Goal: Information Seeking & Learning: Find specific fact

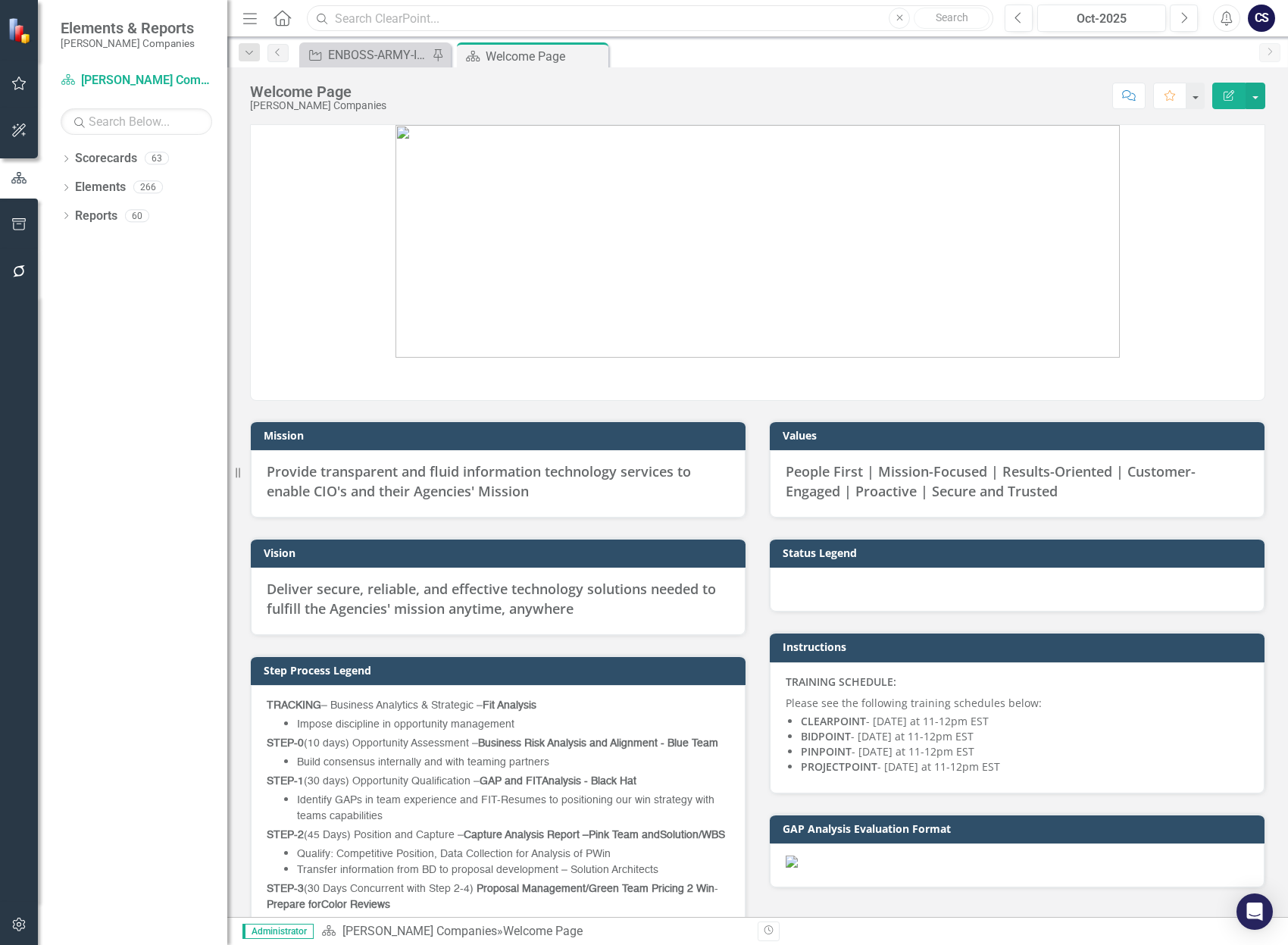
click at [354, 13] on input "text" at bounding box center [649, 19] width 686 height 27
paste input "Title: Department of Labor (DOL) Blanket Purchase Agreement (BPA) for IT Applic…"
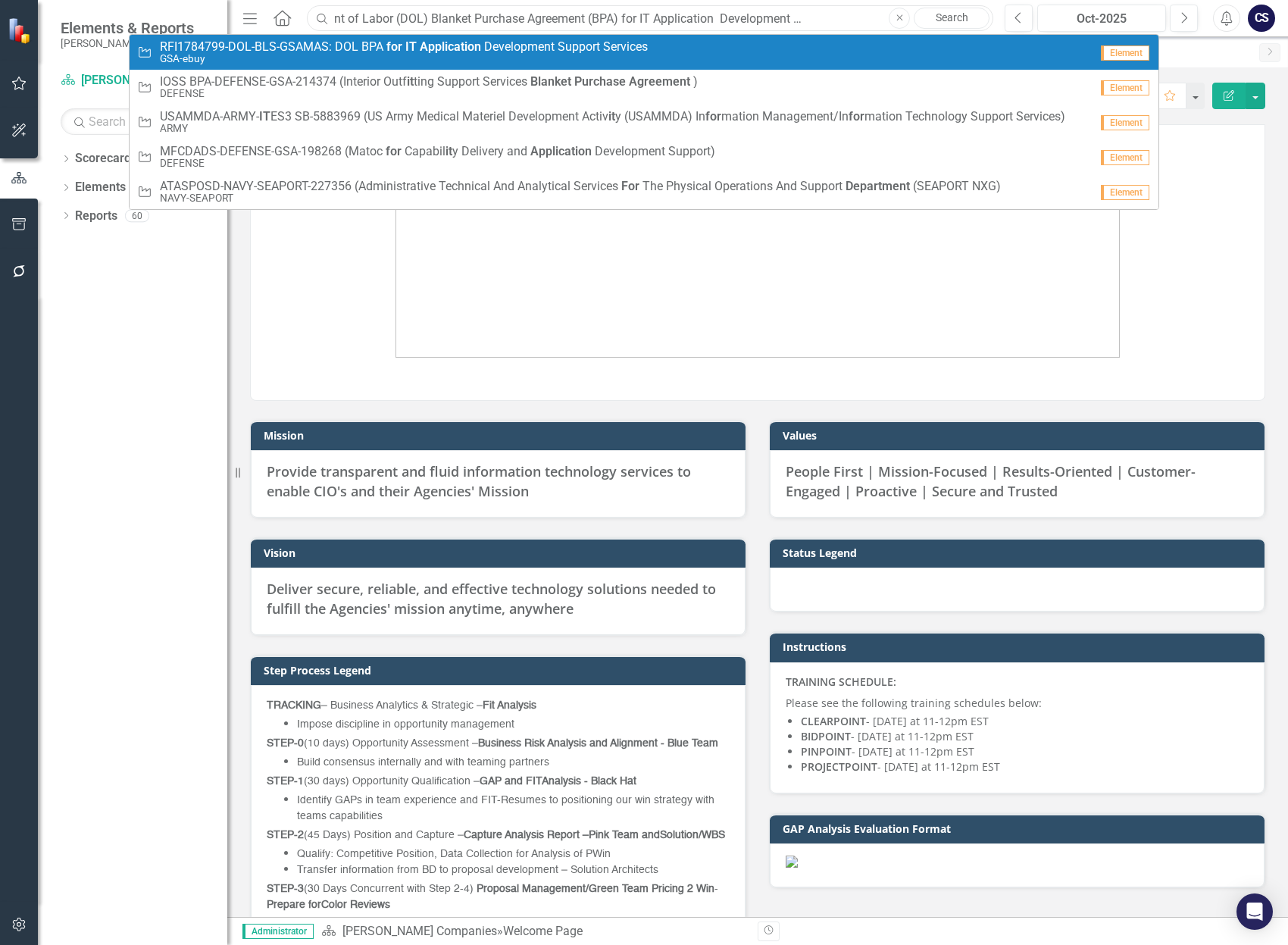
type input "Title: Department of Labor (DOL) Blanket Purchase Agreement (BPA) for IT Applic…"
click at [354, 49] on span "R F I 1 7 8 4 7 9 9 - D O L - B L S - G S A M A S : D O L B P A for IT Applicat…" at bounding box center [404, 46] width 488 height 13
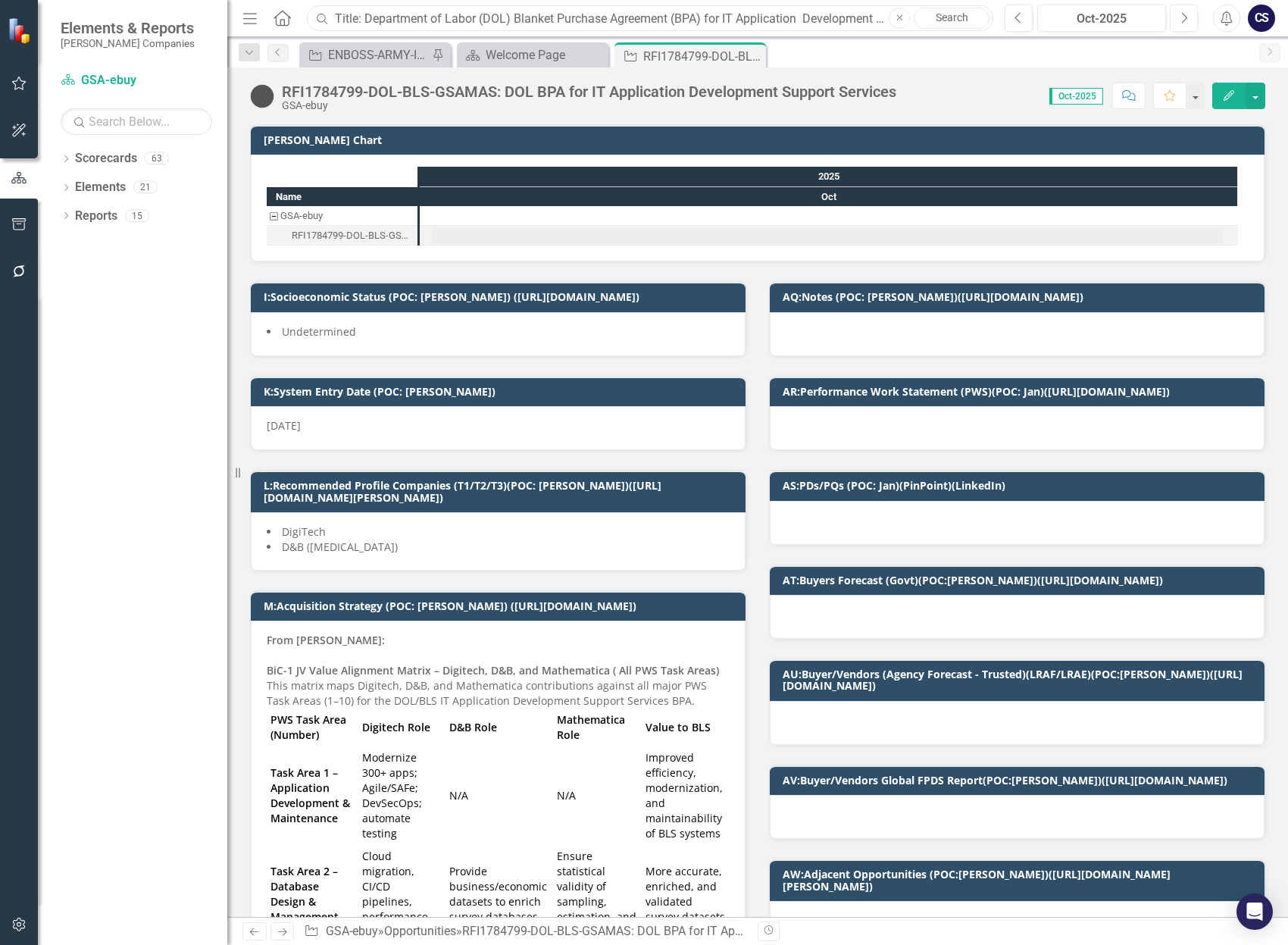
click at [775, 18] on input "Title: Department of Labor (DOL) Blanket Purchase Agreement (BPA) for IT Applic…" at bounding box center [649, 19] width 686 height 27
drag, startPoint x: 366, startPoint y: 14, endPoint x: 955, endPoint y: 16, distance: 589.0
click at [955, 16] on div "Search Title: Department of Labor (DOL) Blanket Purchase Agreement (BPA) for IT…" at bounding box center [646, 19] width 686 height 27
click at [447, 89] on div "RFI1784799-DOL-BLS-GSAMAS: DOL BPA for IT Application Development Support Servi…" at bounding box center [588, 91] width 614 height 16
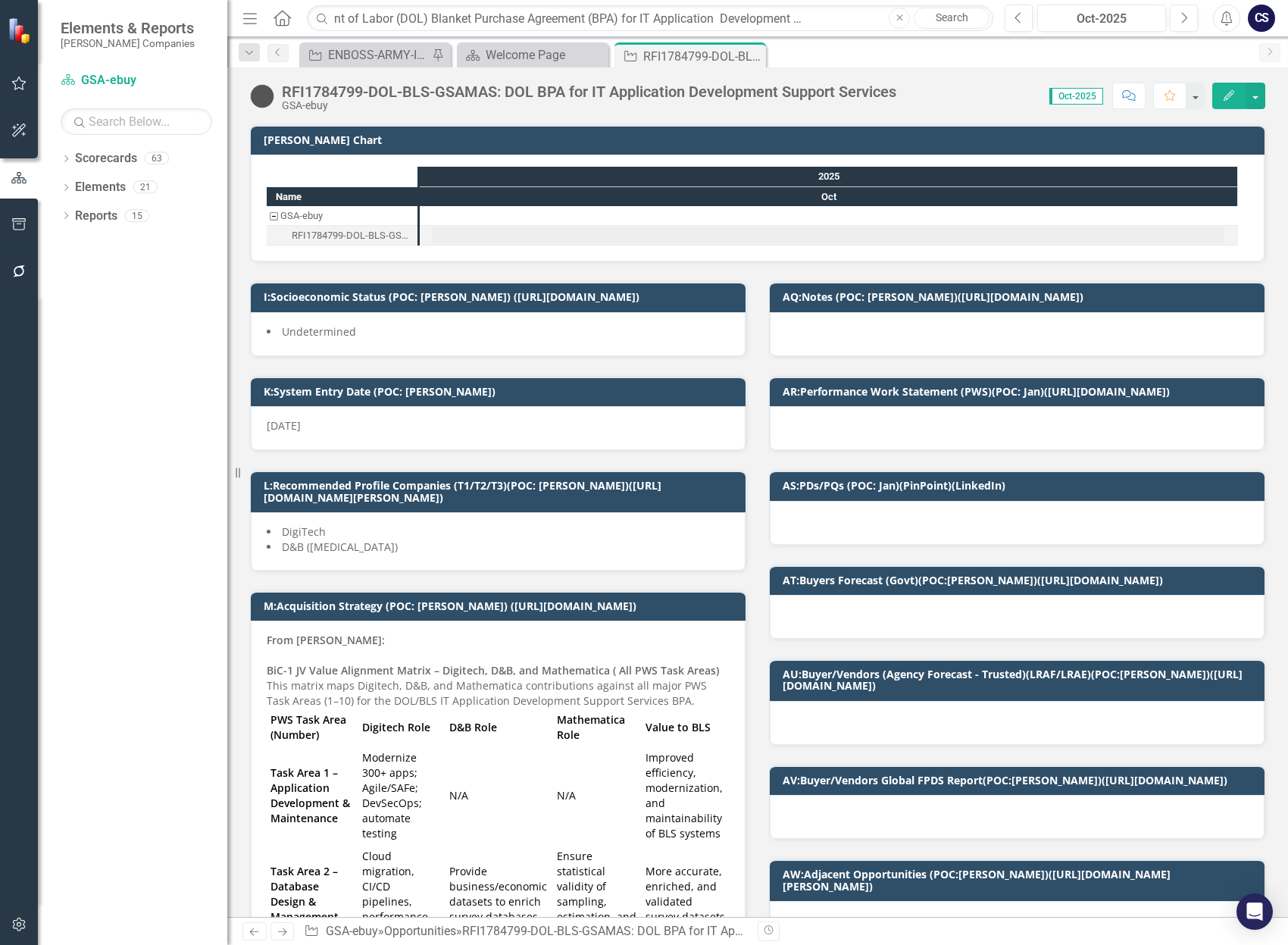
scroll to position [0, 0]
click at [447, 89] on div "RFI1784799-DOL-BLS-GSAMAS: DOL BPA for IT Application Development Support Servi…" at bounding box center [588, 91] width 614 height 16
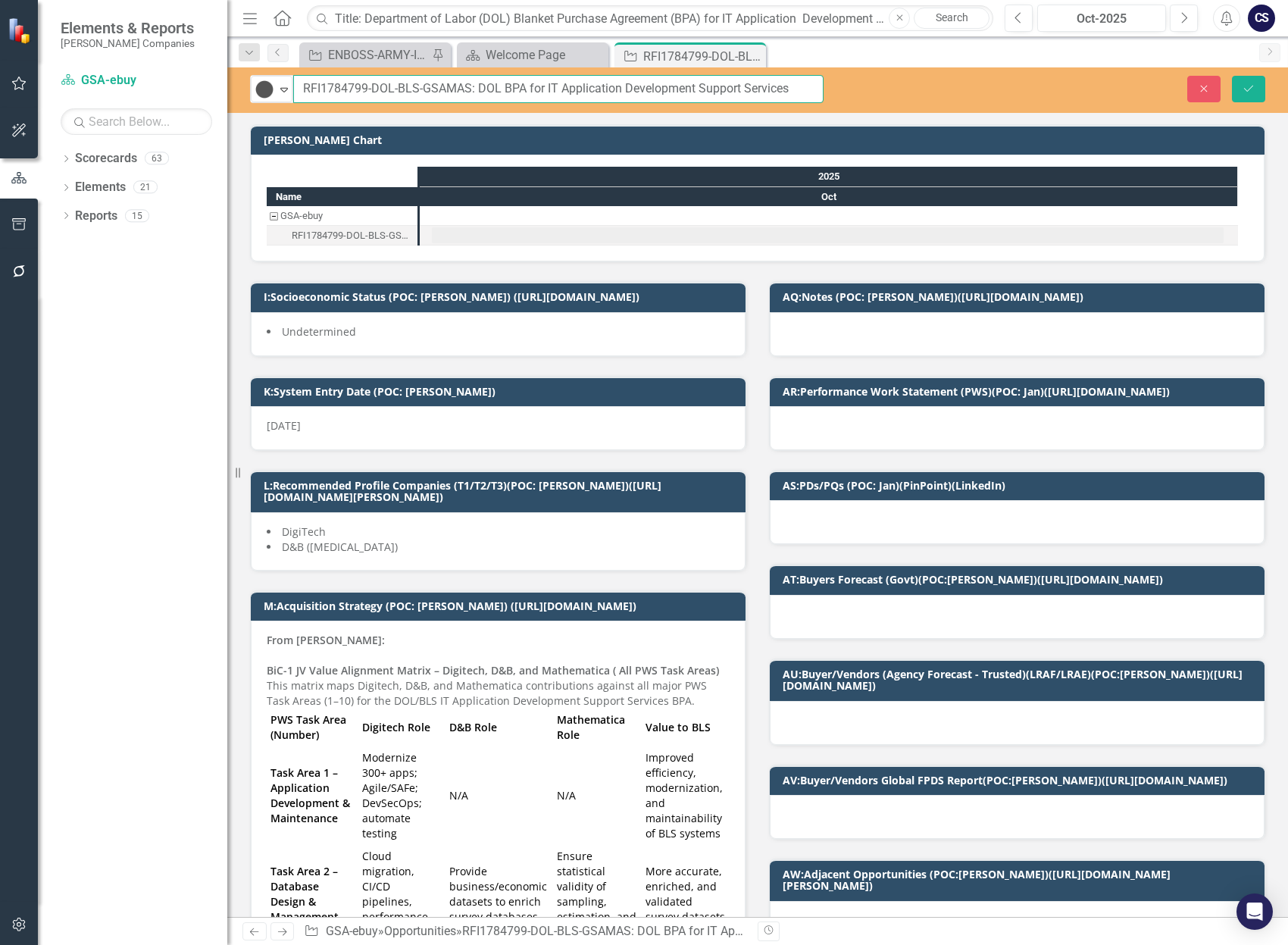
drag, startPoint x: 303, startPoint y: 86, endPoint x: 855, endPoint y: 100, distance: 552.2
click at [855, 100] on div "Tracked Expand RFI1784799-DOL-BLS-GSAMAS: DOL BPA for IT Application Developmen…" at bounding box center [758, 89] width 1061 height 28
click at [75, 435] on div "Dropdown Scorecards 63 Dropdown STAHL Companies Dropdown ARMY ITES-3s Dropdown …" at bounding box center [133, 545] width 190 height 798
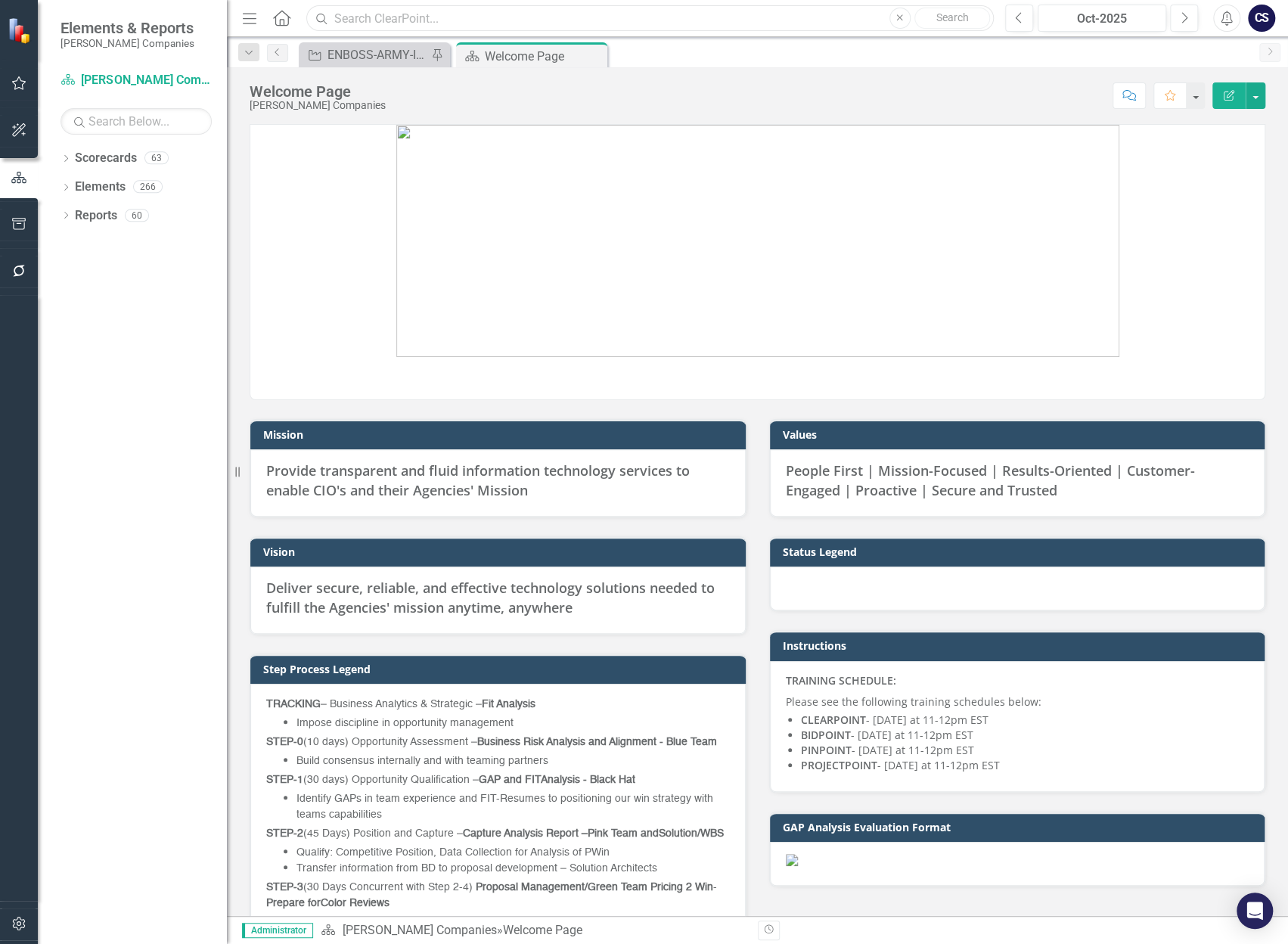
click at [390, 22] on input "text" at bounding box center [650, 19] width 687 height 27
type input "M"
type input "c"
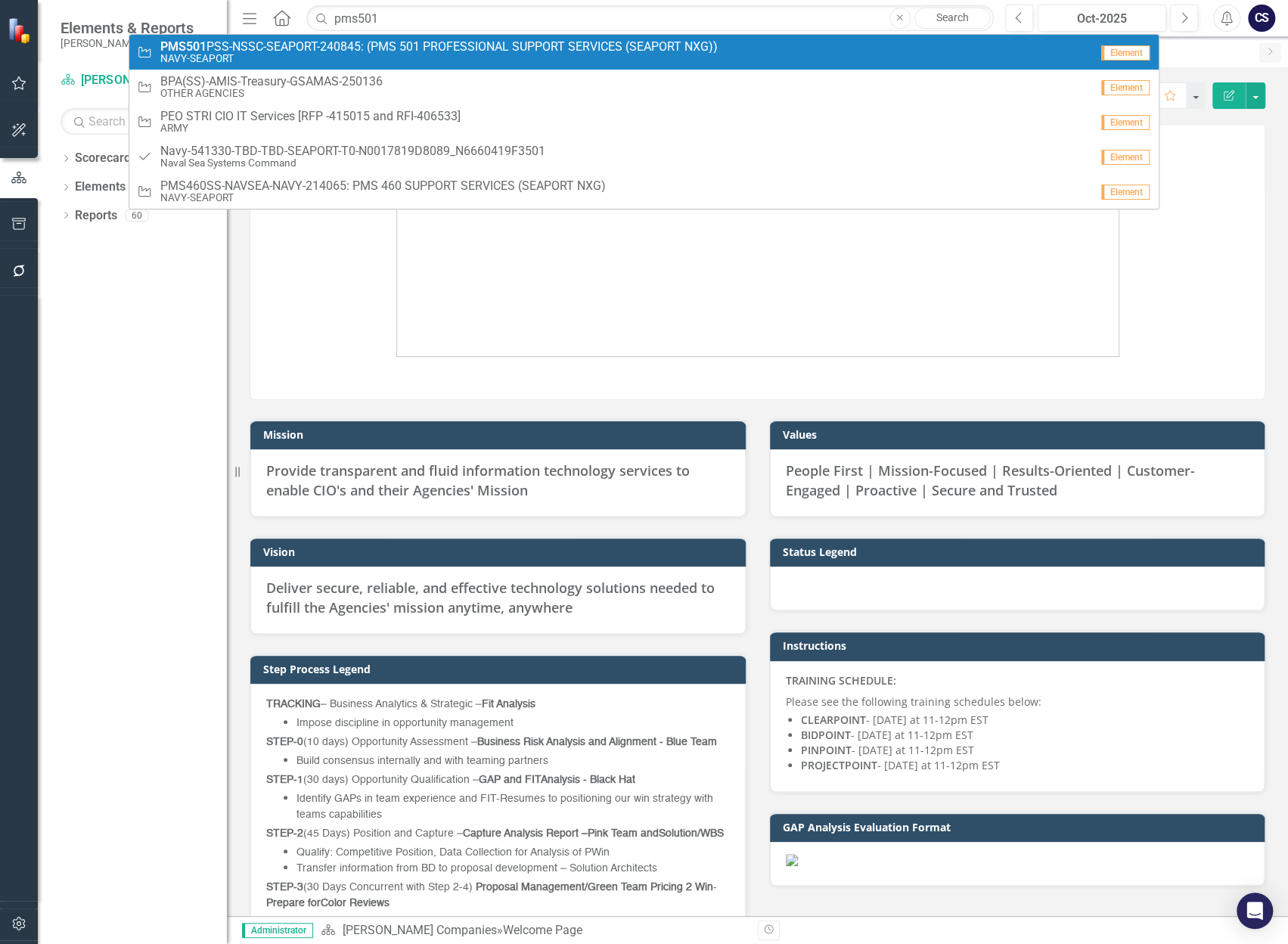
click at [633, 56] on small "NAVY-SEAPORT" at bounding box center [439, 59] width 557 height 11
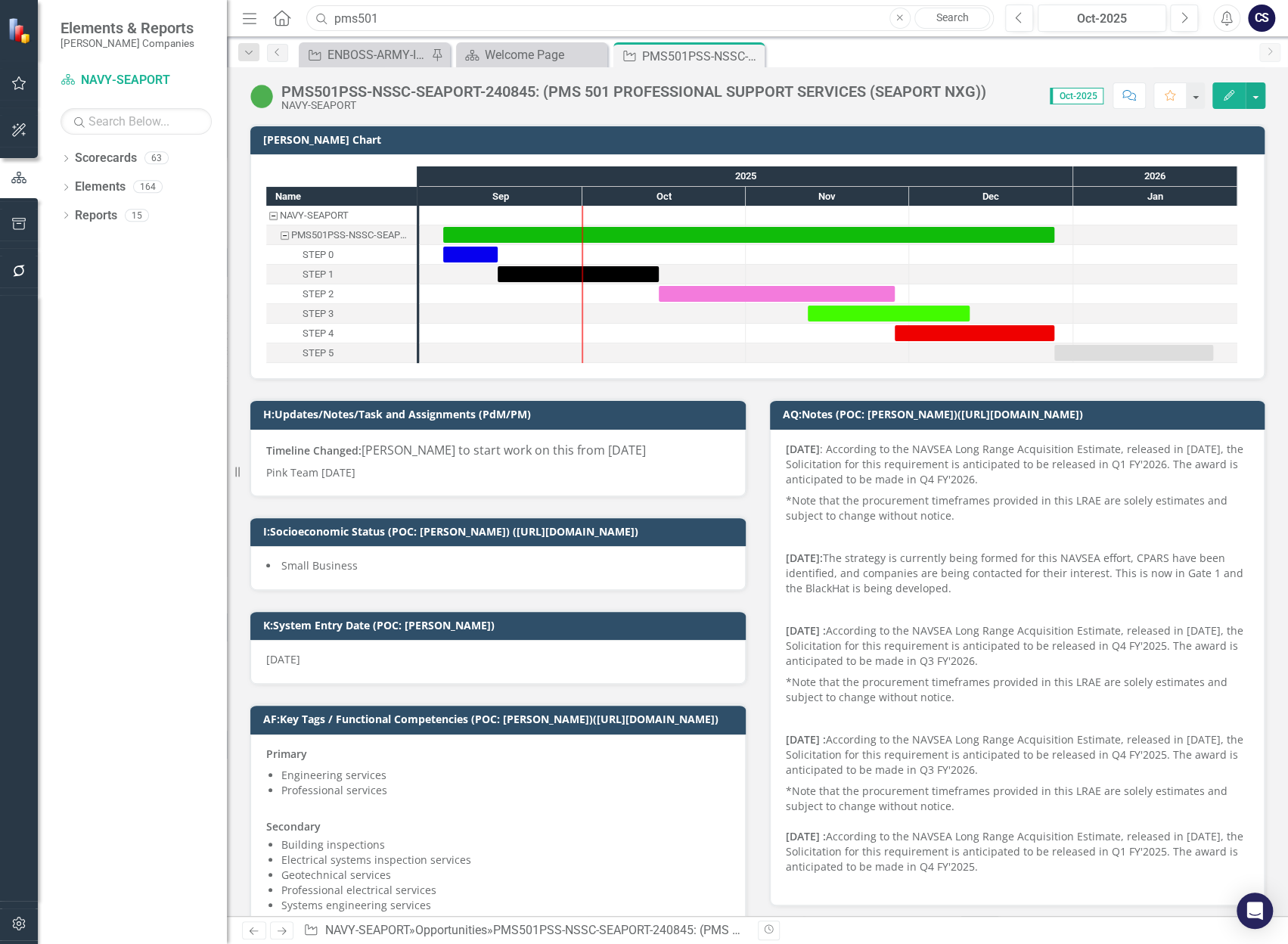
click at [389, 16] on input "pms501" at bounding box center [650, 19] width 687 height 27
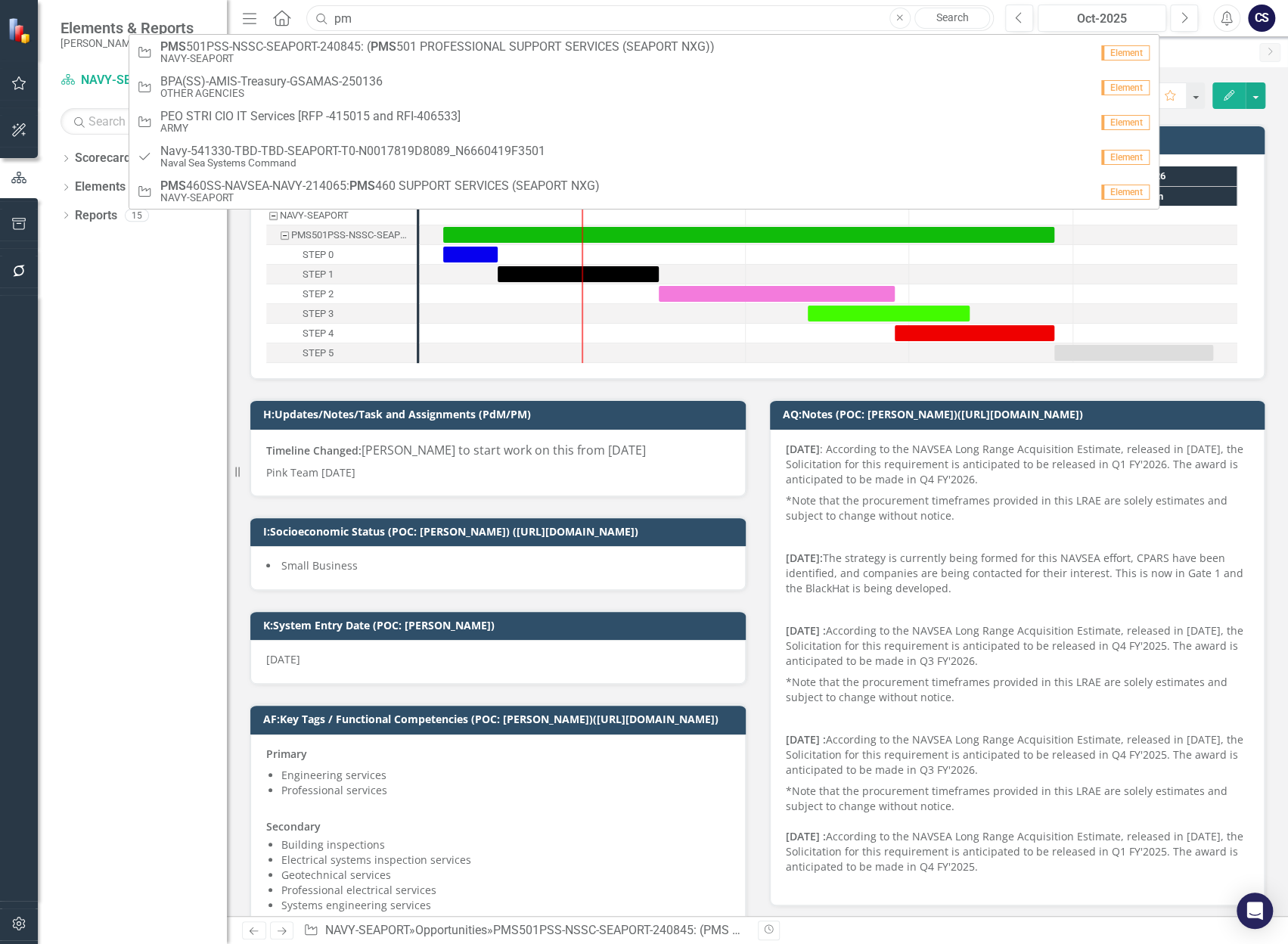
type input "p"
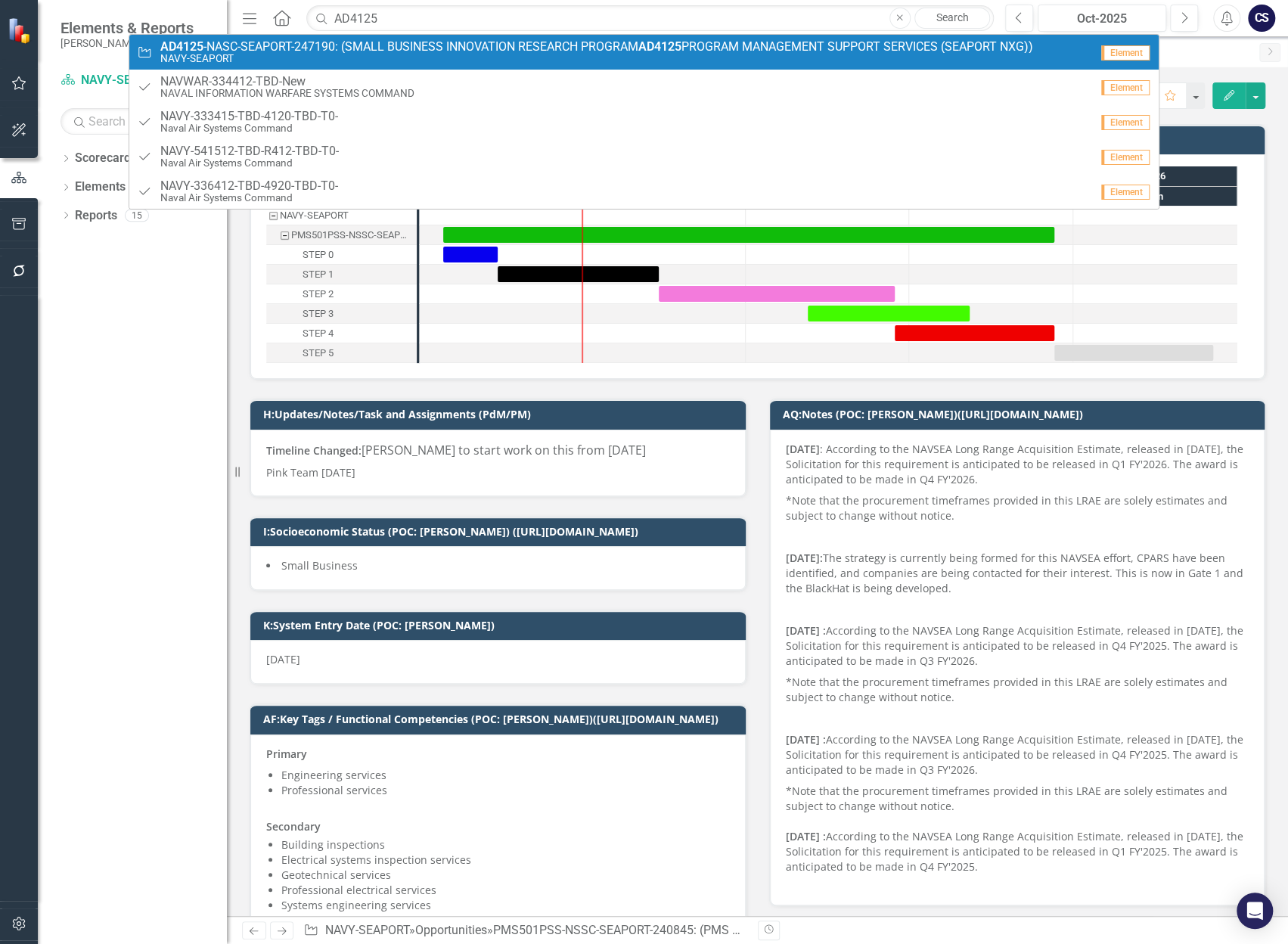
click at [639, 34] on div "Opportunity AD4125 -NASC-SEAPORT-247190: (SMALL BUSINESS INNOVATION RESEARCH PR…" at bounding box center [644, 121] width 1030 height 175
click at [469, 23] on input "AD4125" at bounding box center [650, 19] width 687 height 27
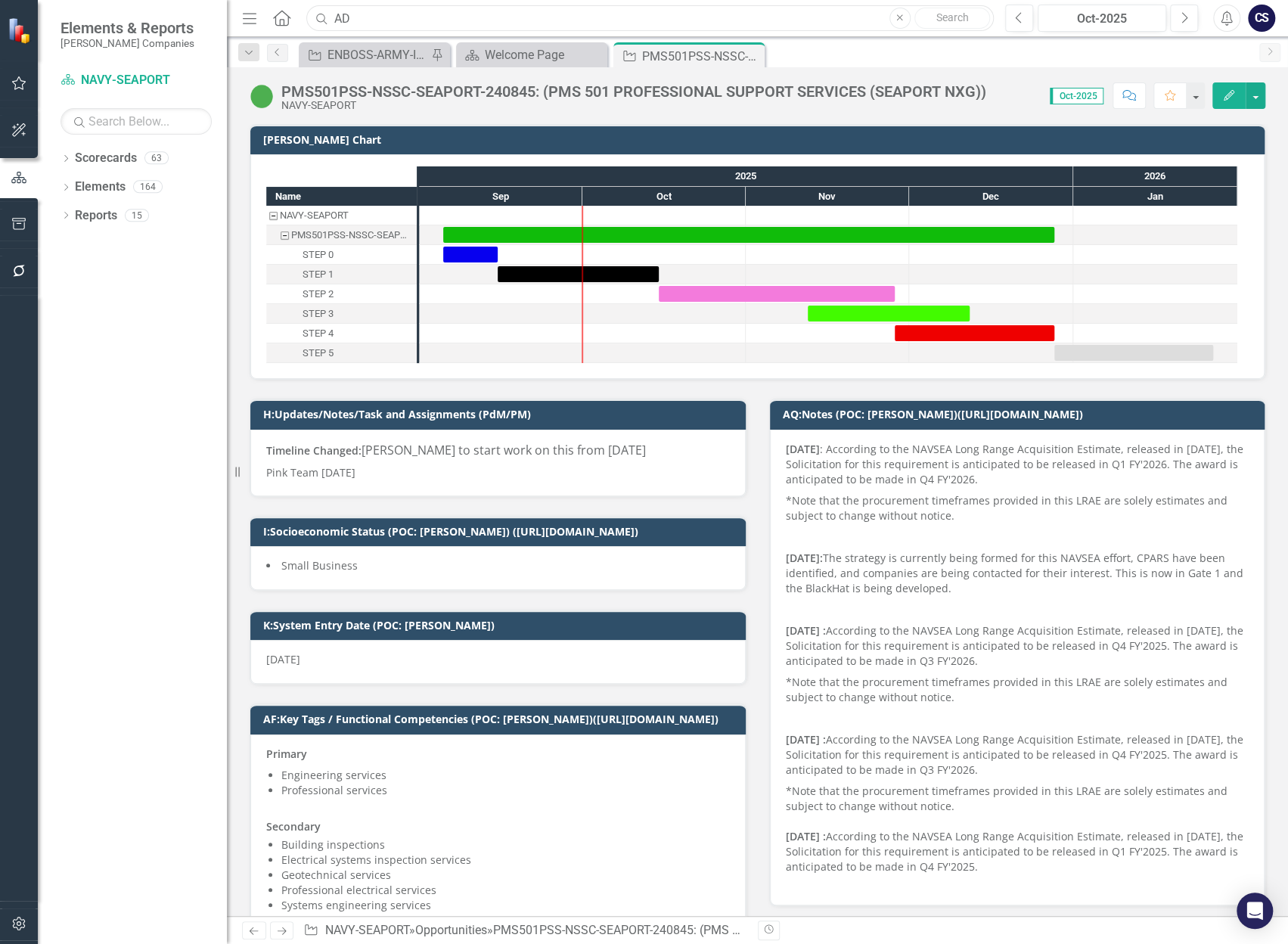
type input "A"
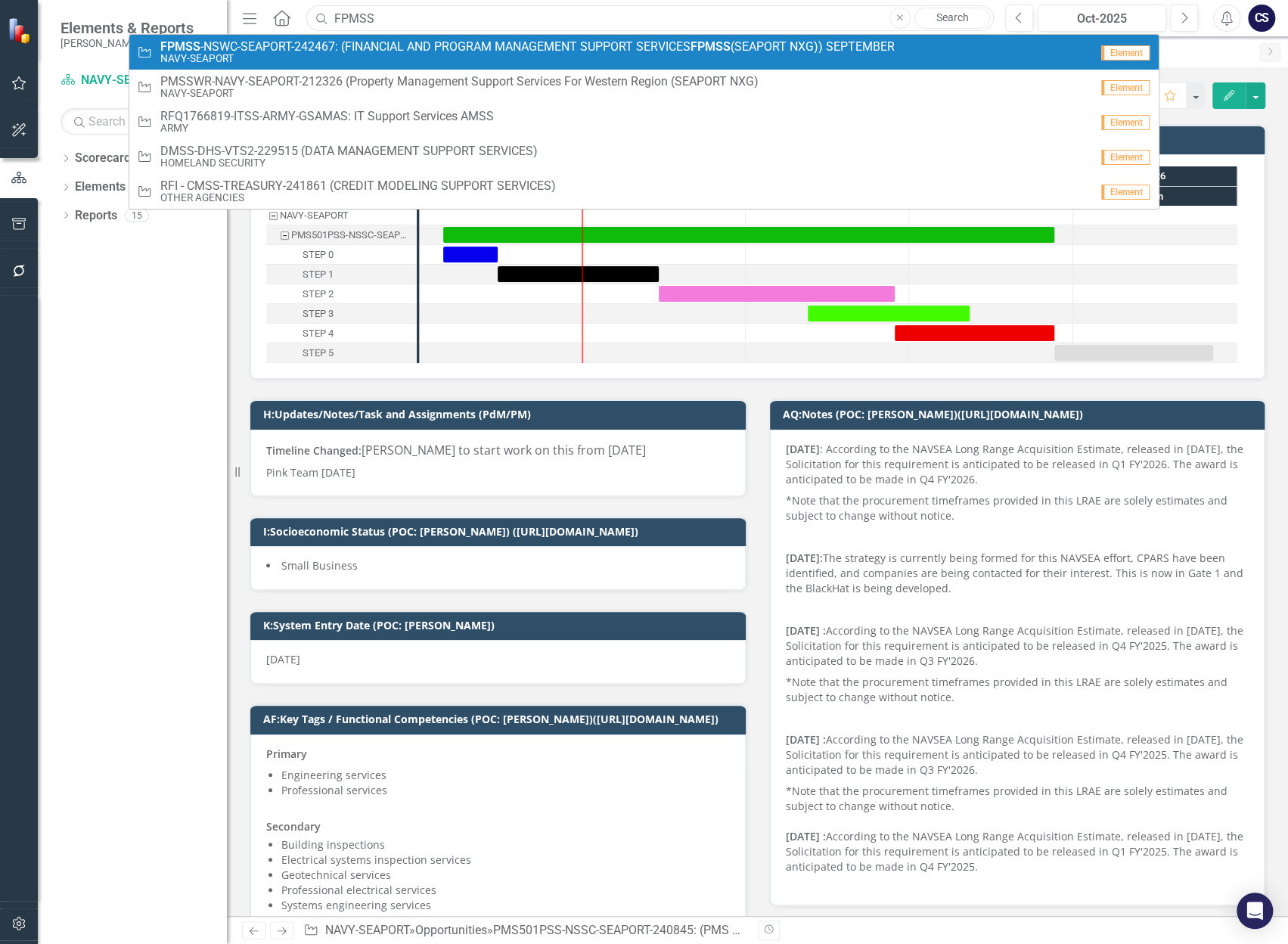
click at [399, 13] on input "FPMSS" at bounding box center [650, 19] width 687 height 27
click at [460, 11] on input "FPMSS" at bounding box center [650, 19] width 687 height 27
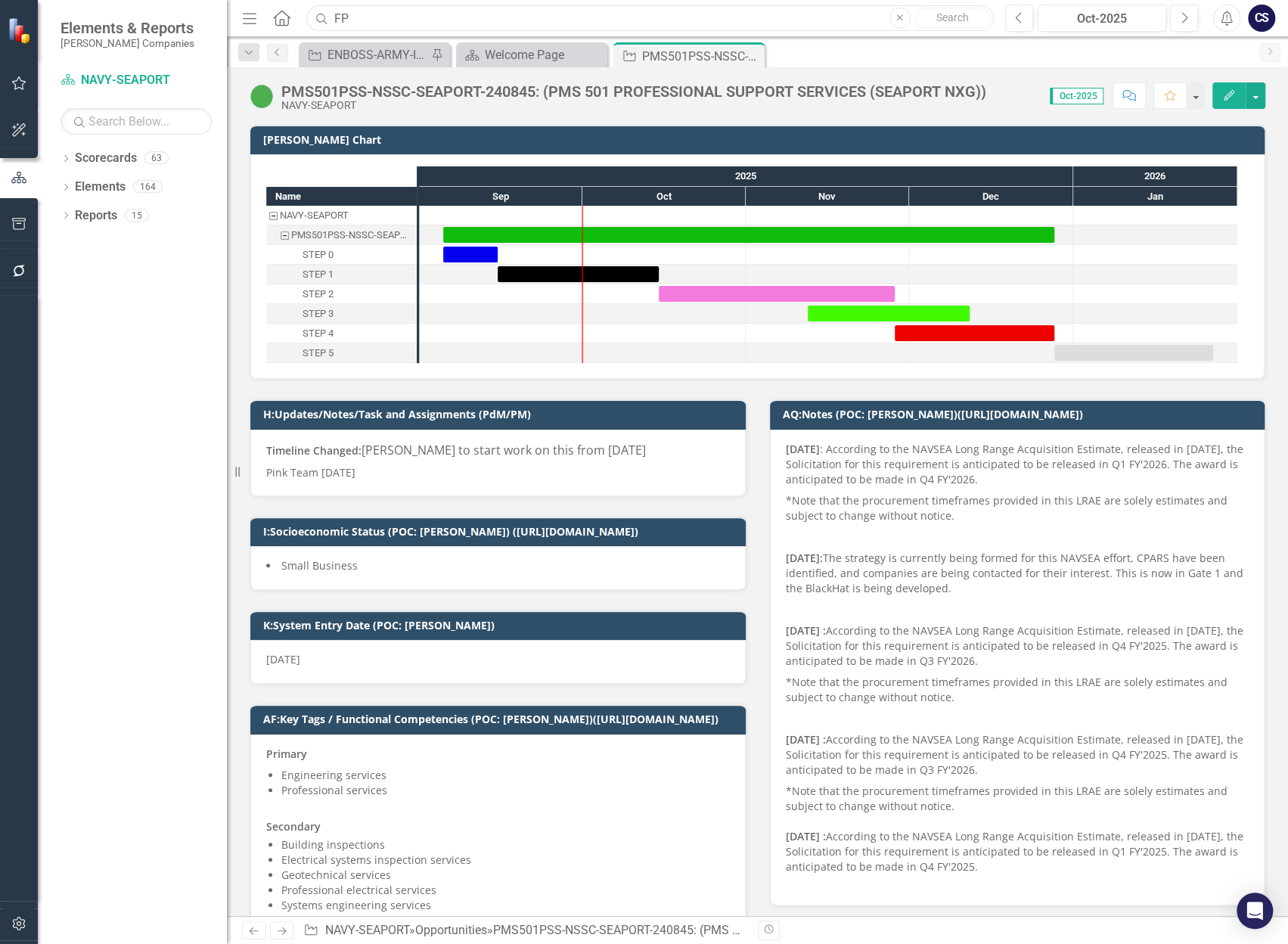
type input "F"
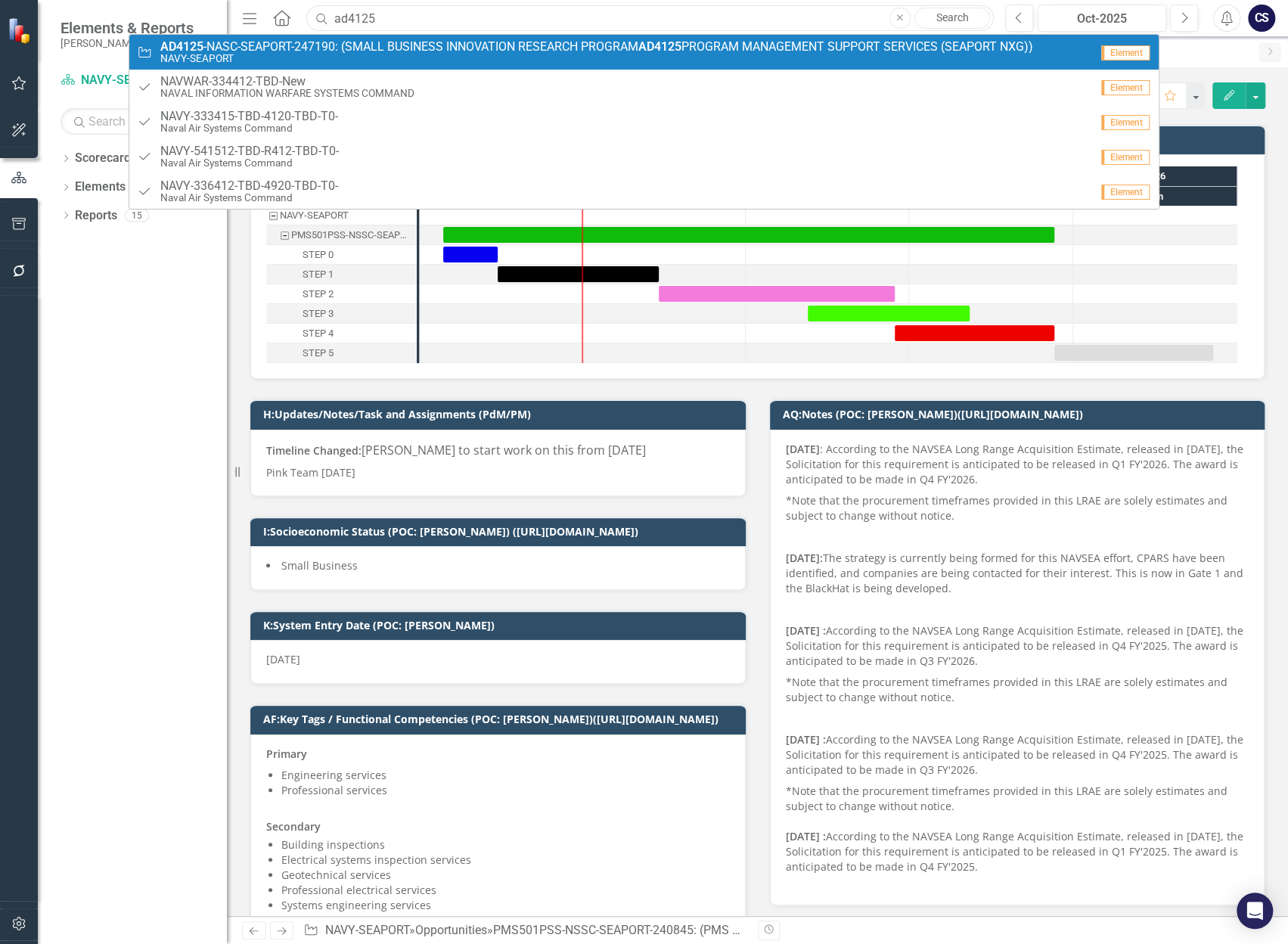
click at [394, 20] on input "ad4125" at bounding box center [650, 19] width 687 height 27
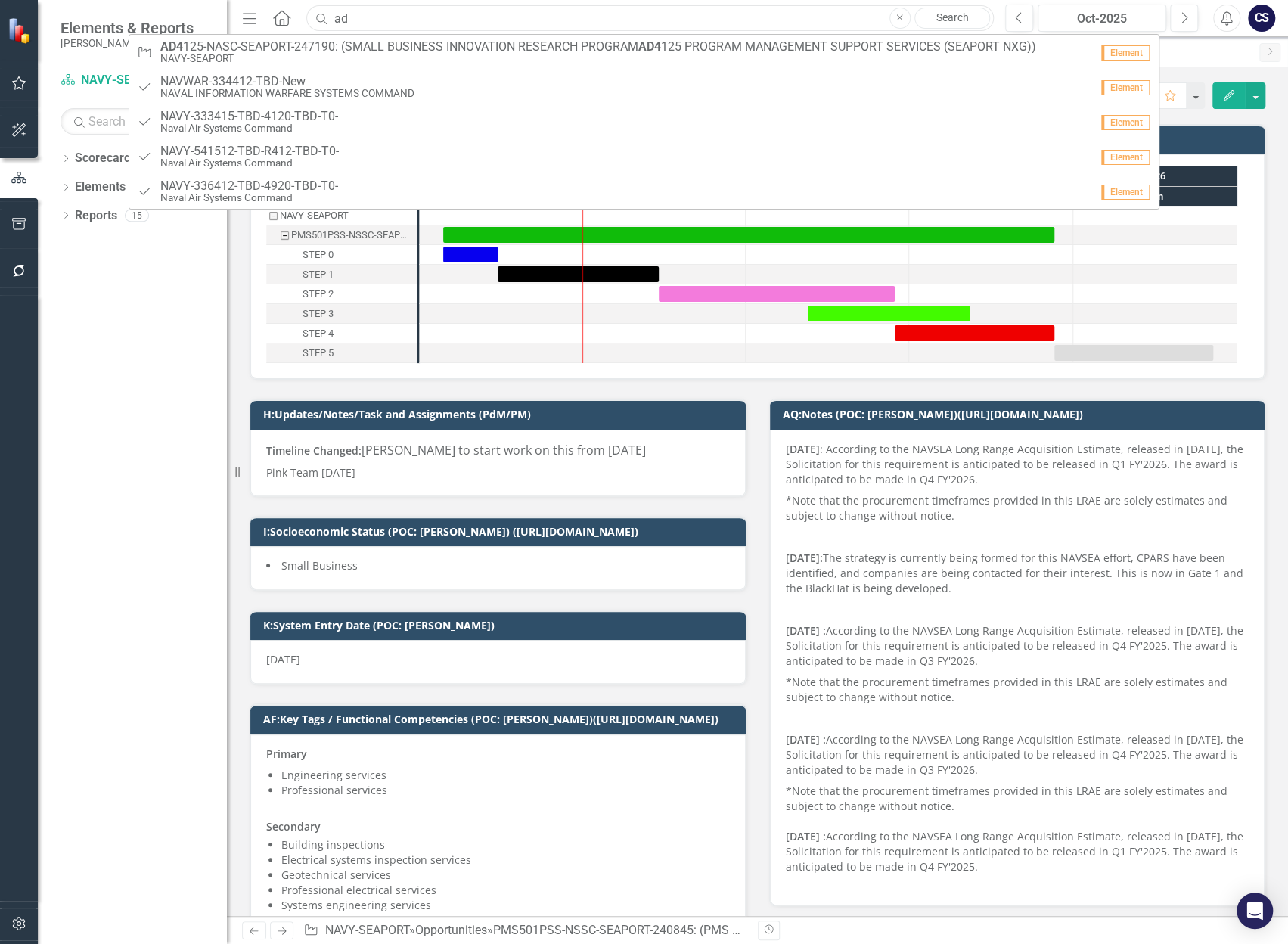
type input "a"
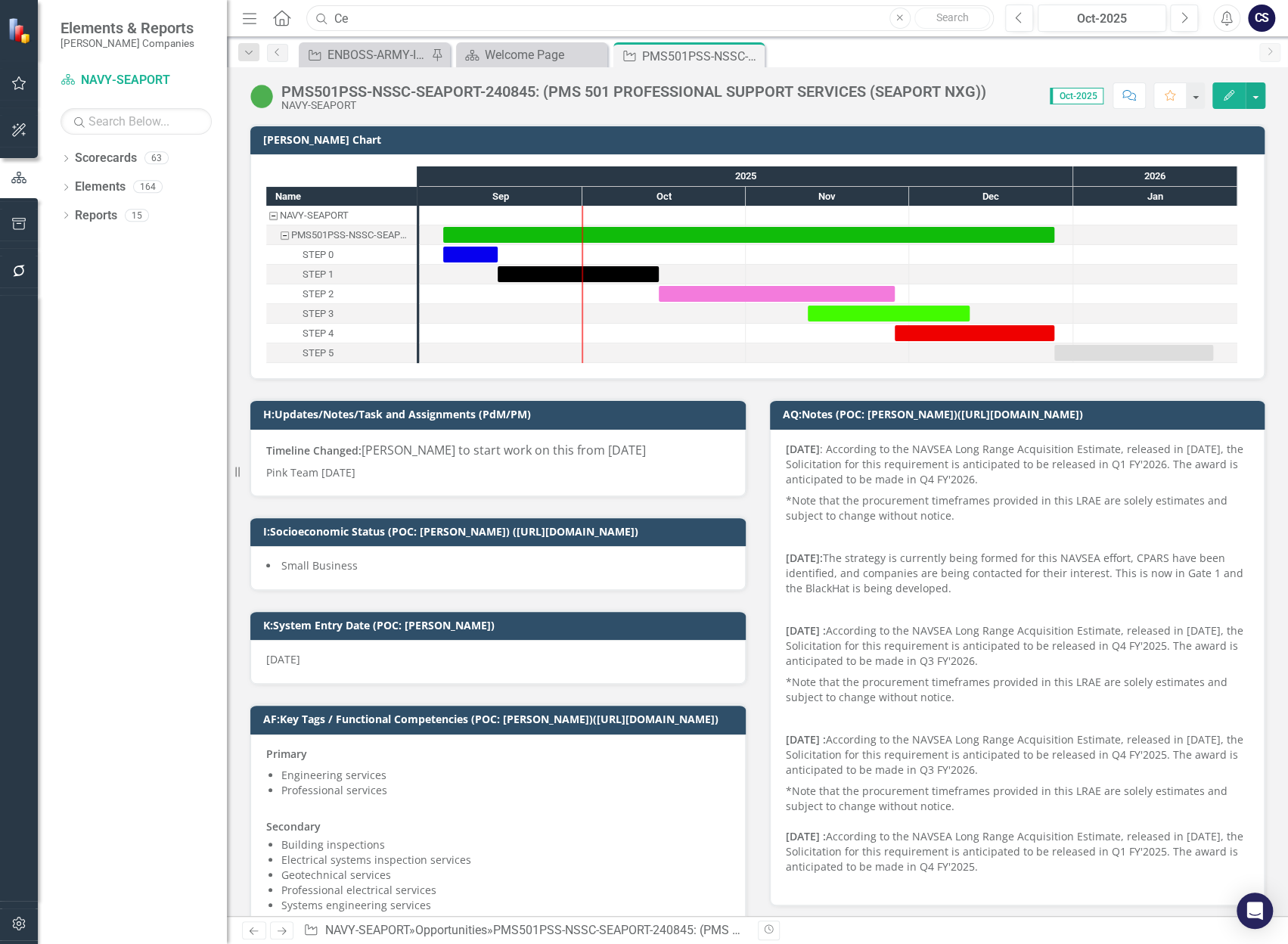
type input "C"
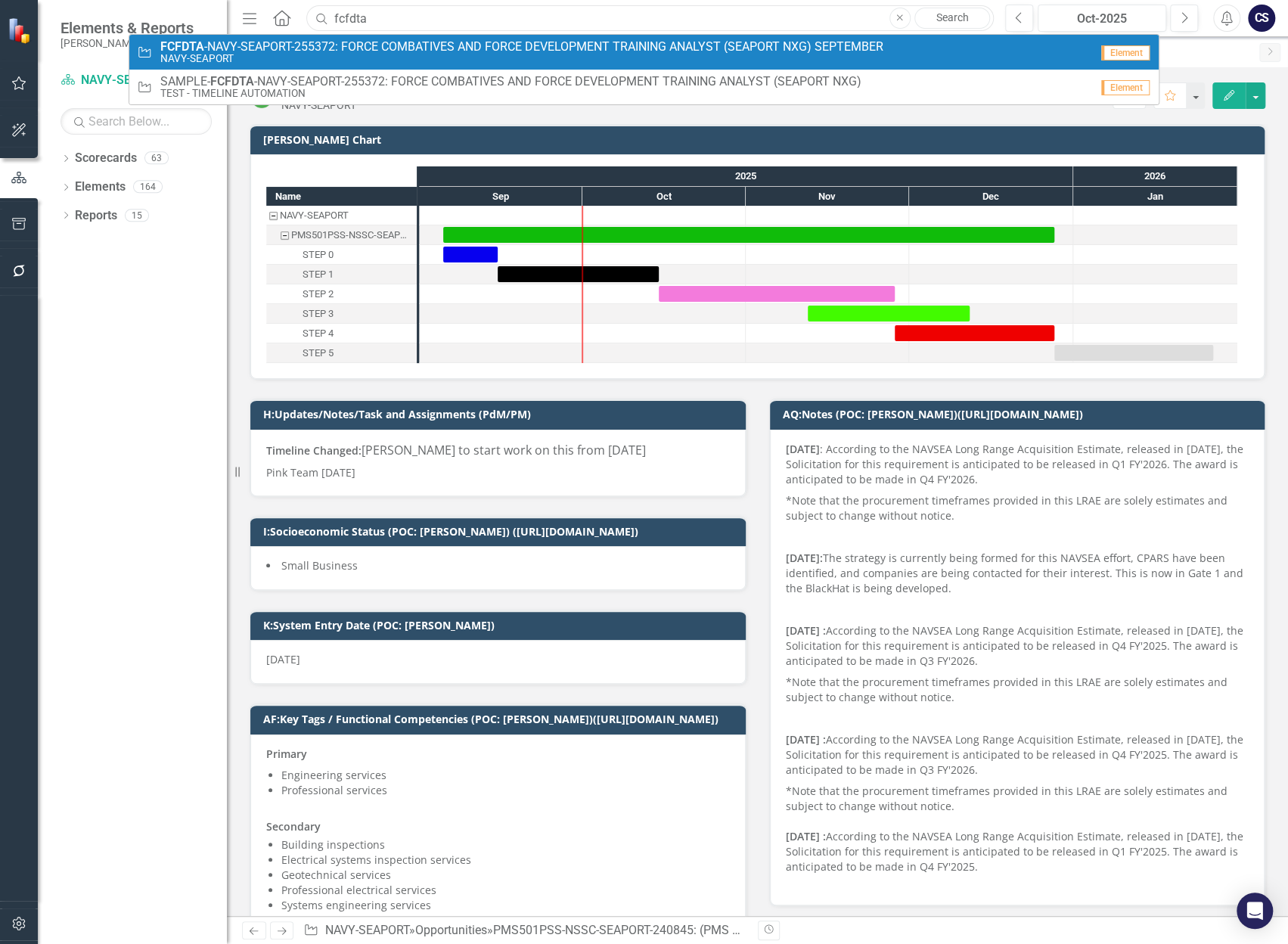
type input "fcfdta"
